Goal: Navigation & Orientation: Understand site structure

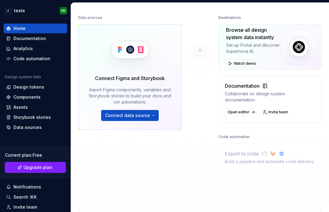
scroll to position [76, 0]
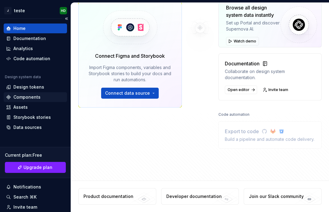
click at [18, 100] on div "Components" at bounding box center [26, 97] width 27 height 6
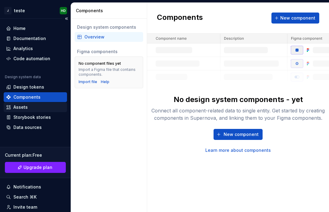
click at [16, 110] on div "Assets" at bounding box center [35, 107] width 63 height 10
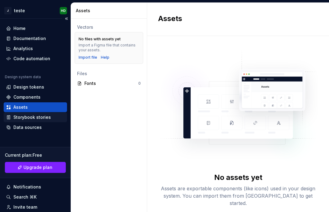
click at [18, 119] on div "Storybook stories" at bounding box center [32, 117] width 38 height 6
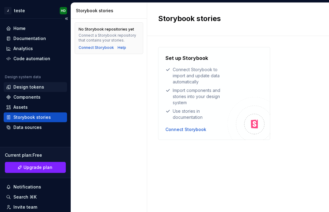
click at [27, 87] on div "Design tokens" at bounding box center [28, 87] width 31 height 6
